Goal: Complete application form

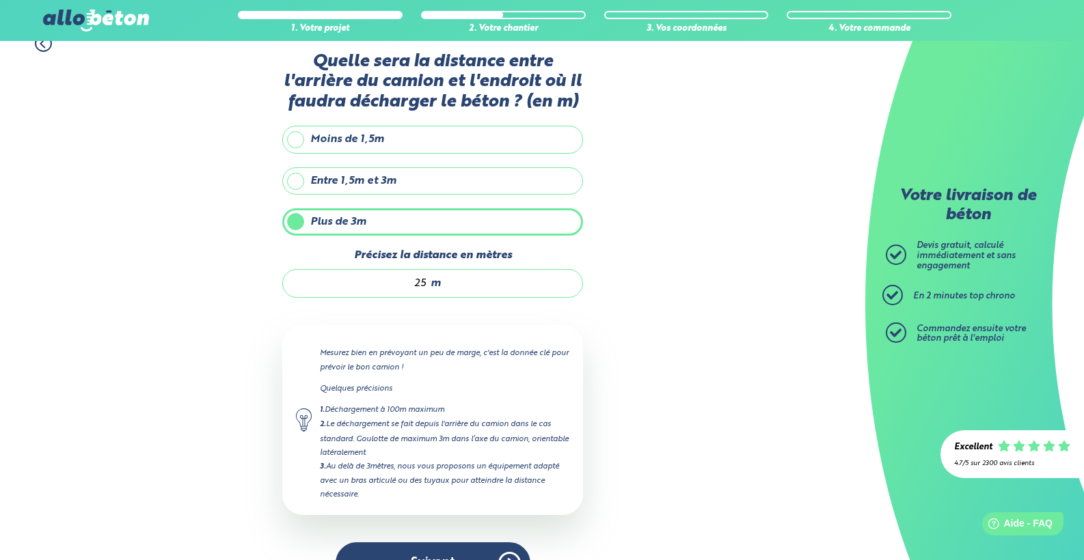
click at [433, 542] on button "Suivant" at bounding box center [432, 563] width 195 height 42
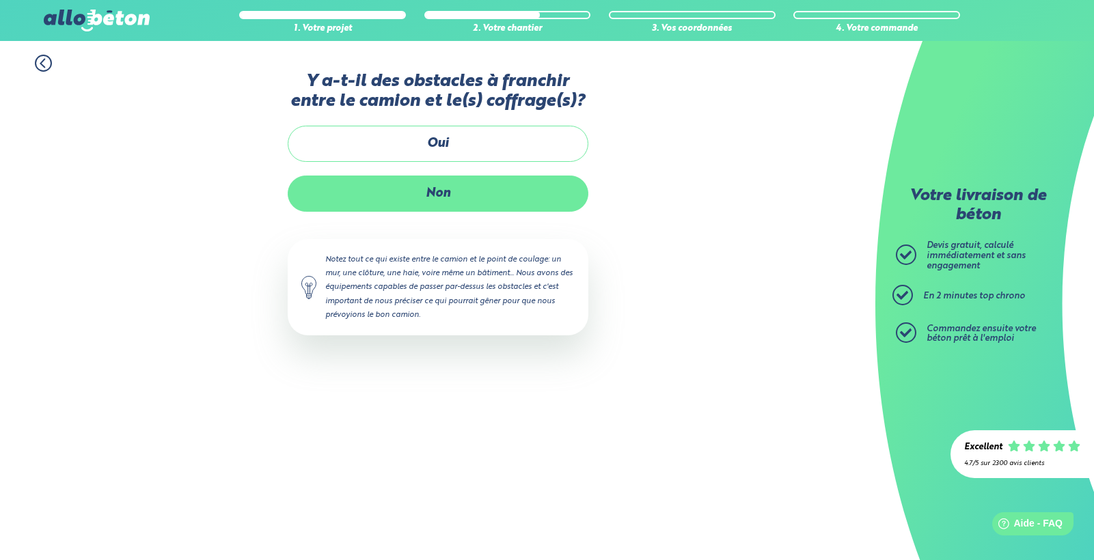
click at [399, 194] on label "Non" at bounding box center [438, 194] width 301 height 36
click at [0, 0] on input "Non" at bounding box center [0, 0] width 0 height 0
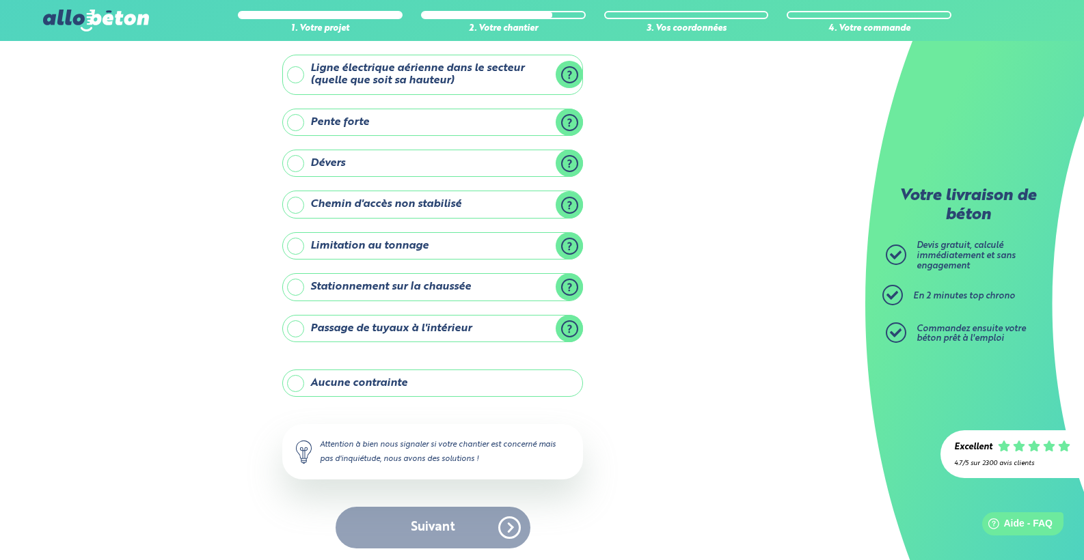
scroll to position [73, 0]
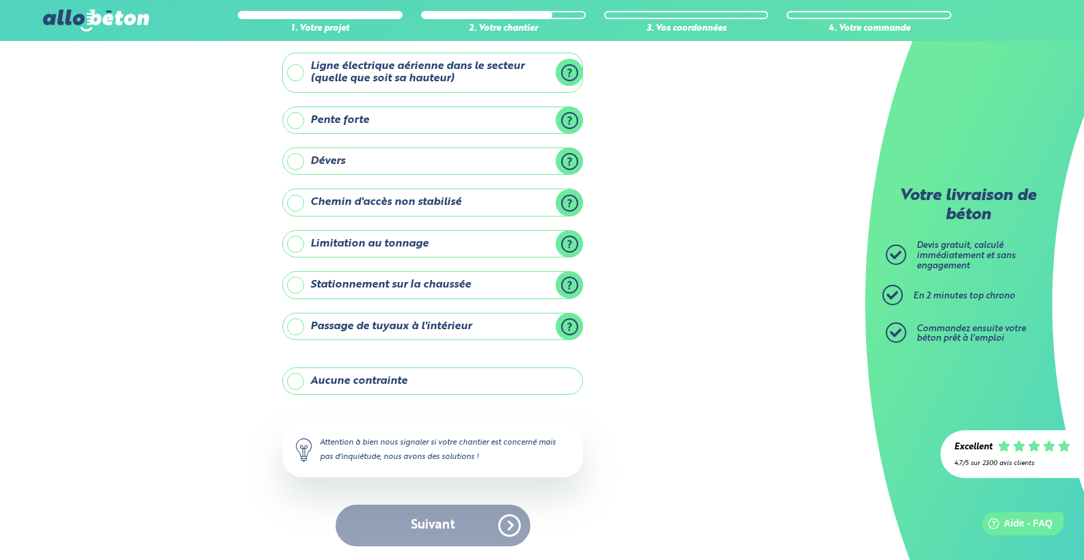
click at [322, 392] on label "Aucune contrainte" at bounding box center [432, 381] width 301 height 27
click at [0, 0] on input "Aucune contrainte" at bounding box center [0, 0] width 0 height 0
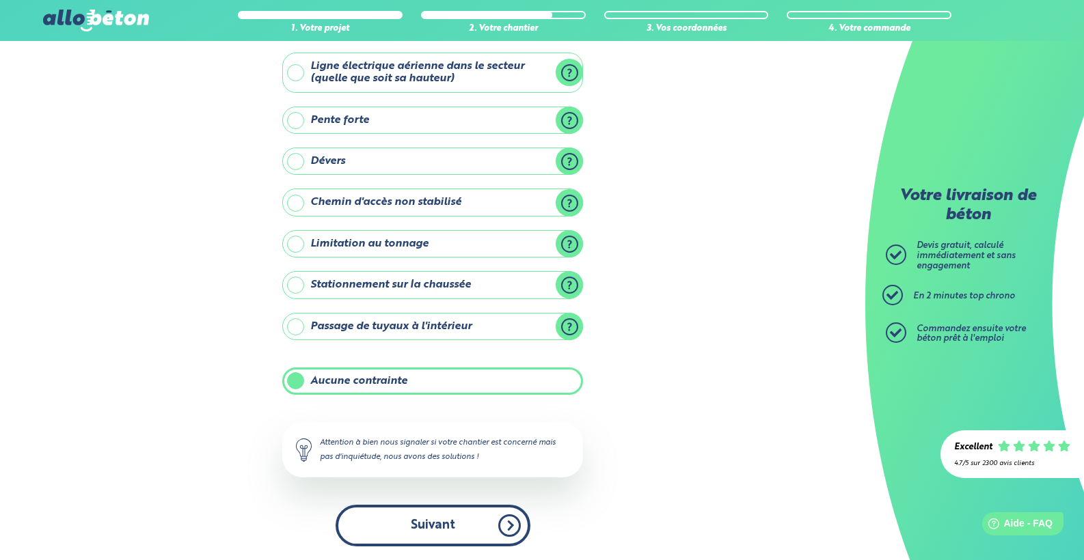
click at [443, 538] on button "Suivant" at bounding box center [432, 526] width 195 height 42
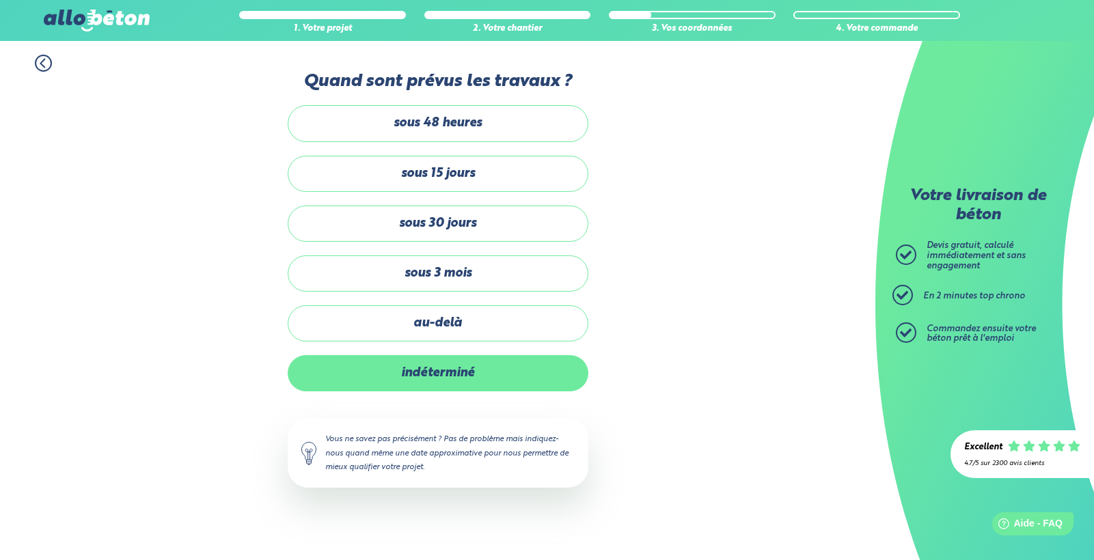
click at [396, 366] on label "indéterminé" at bounding box center [438, 373] width 301 height 36
click at [0, 0] on input "indéterminé" at bounding box center [0, 0] width 0 height 0
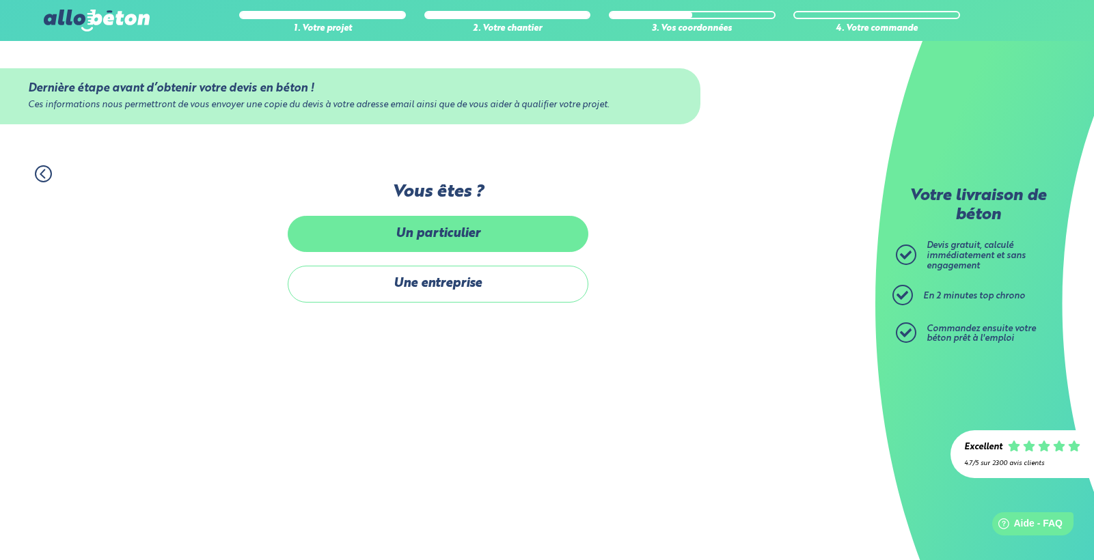
click at [430, 240] on label "Un particulier" at bounding box center [438, 234] width 301 height 36
click at [0, 0] on input "Un particulier" at bounding box center [0, 0] width 0 height 0
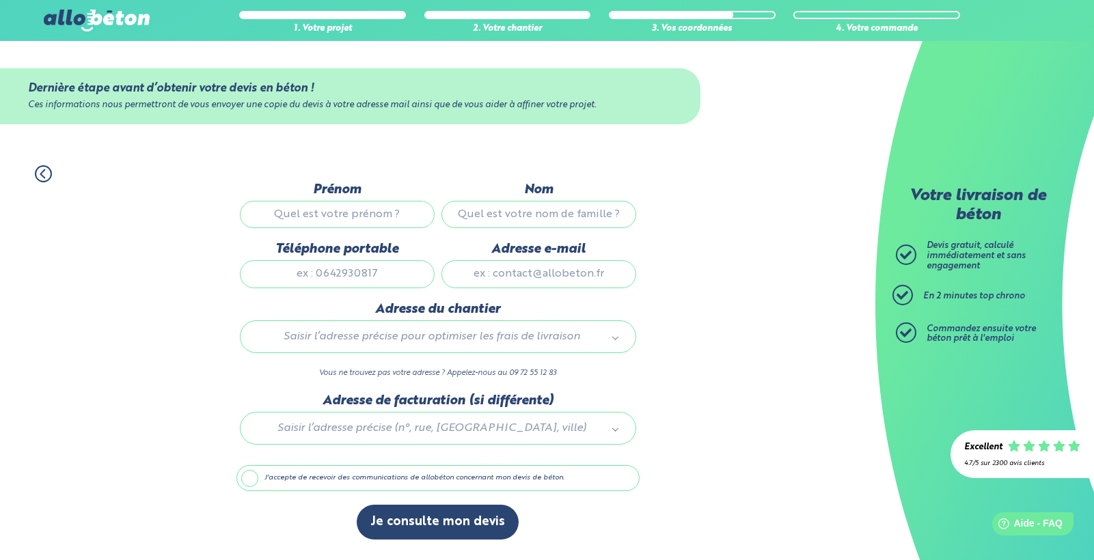
click at [350, 210] on input "Prénom" at bounding box center [337, 214] width 195 height 27
type input "[PERSON_NAME]"
type input "Laborde"
type input "0645035432"
type input "[STREET_ADDRESS]"
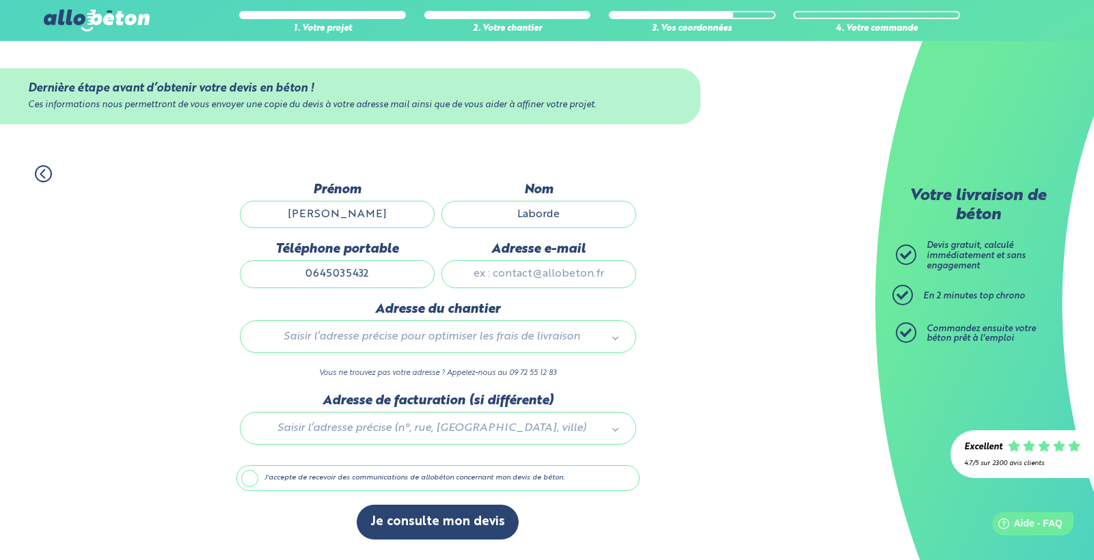
click at [517, 264] on input "Adresse e-mail" at bounding box center [538, 273] width 195 height 27
type input "[PERSON_NAME][EMAIL_ADDRESS][DOMAIN_NAME]"
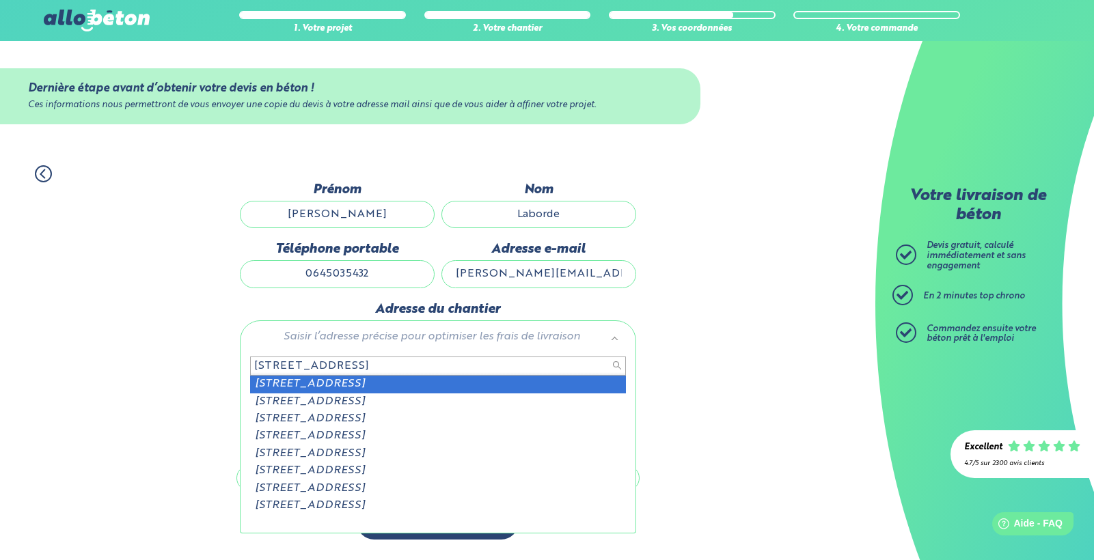
type input "[STREET_ADDRESS]"
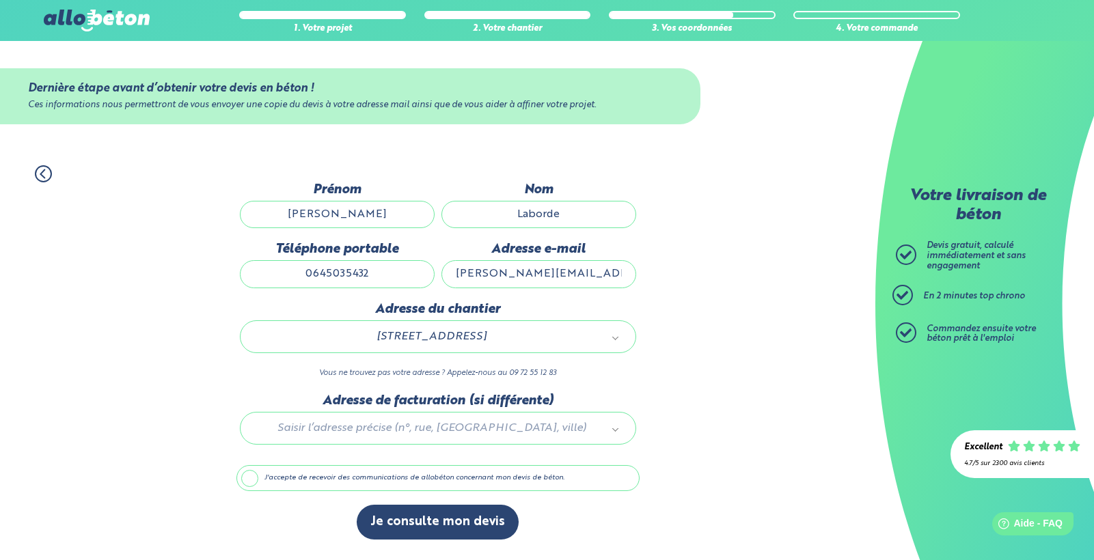
click at [245, 477] on label "J'accepte de recevoir des communications de allobéton concernant mon devis de b…" at bounding box center [437, 478] width 403 height 26
click at [0, 0] on input "J'accepte de recevoir des communications de allobéton concernant mon devis de b…" at bounding box center [0, 0] width 0 height 0
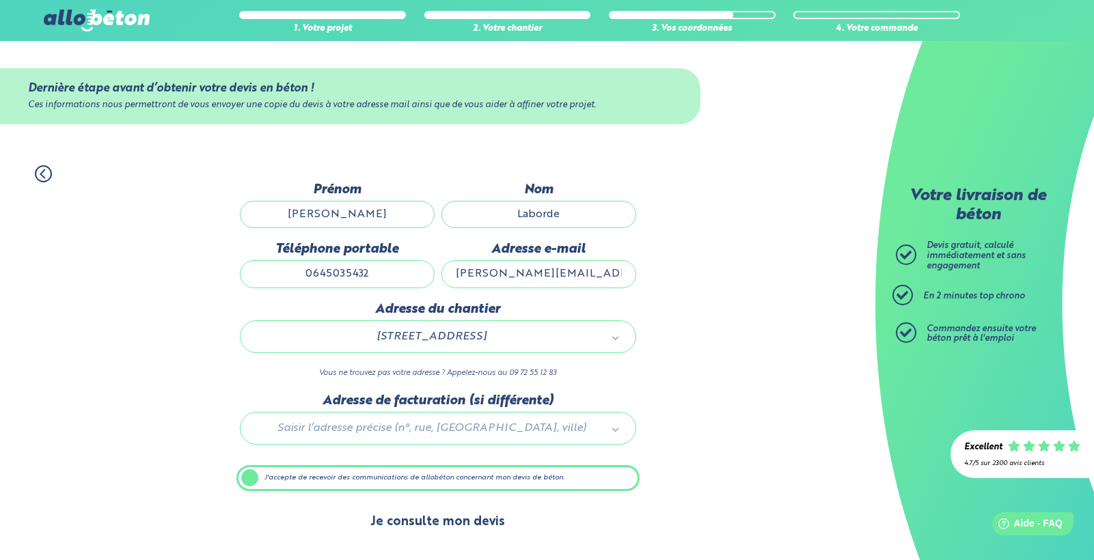
click at [419, 522] on button "Je consulte mon devis" at bounding box center [438, 522] width 162 height 35
